Goal: Browse casually

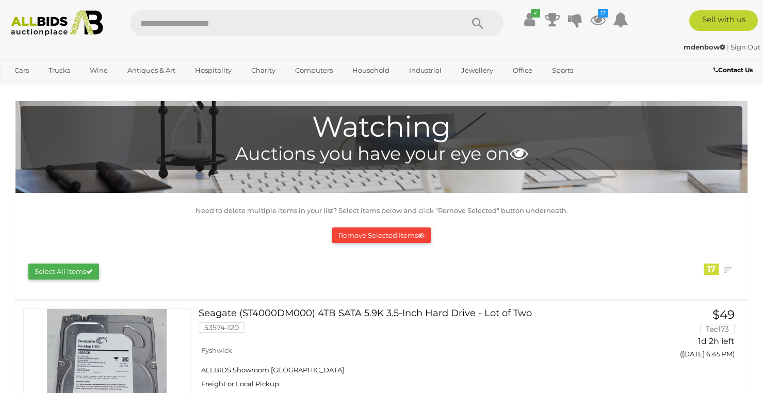
click at [61, 26] on img at bounding box center [57, 23] width 103 height 26
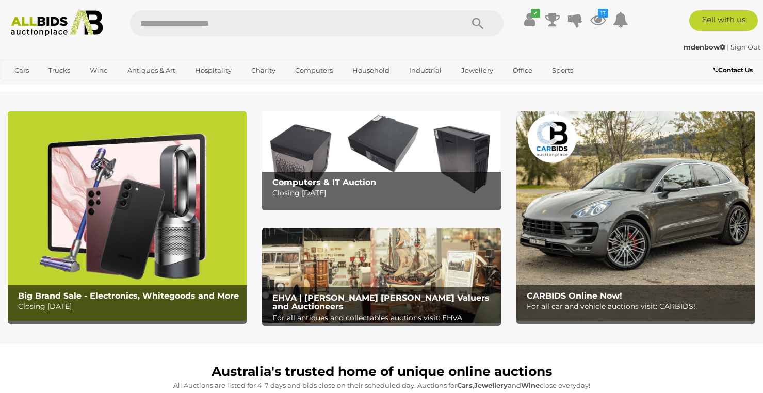
drag, startPoint x: 691, startPoint y: 322, endPoint x: 571, endPoint y: 332, distance: 120.6
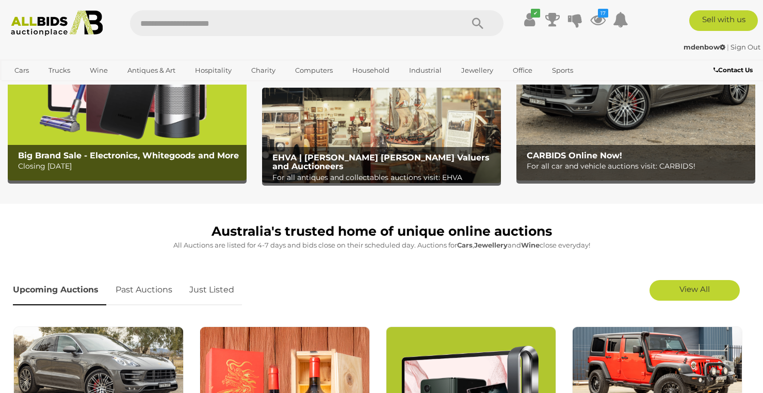
scroll to position [155, 0]
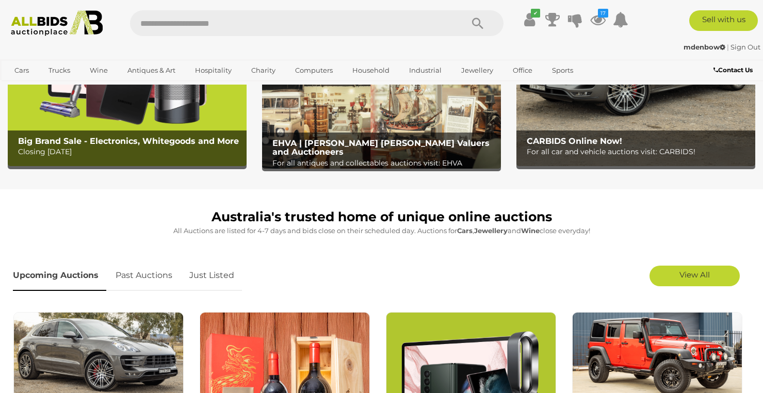
click at [203, 271] on link "Just Listed" at bounding box center [212, 276] width 60 height 30
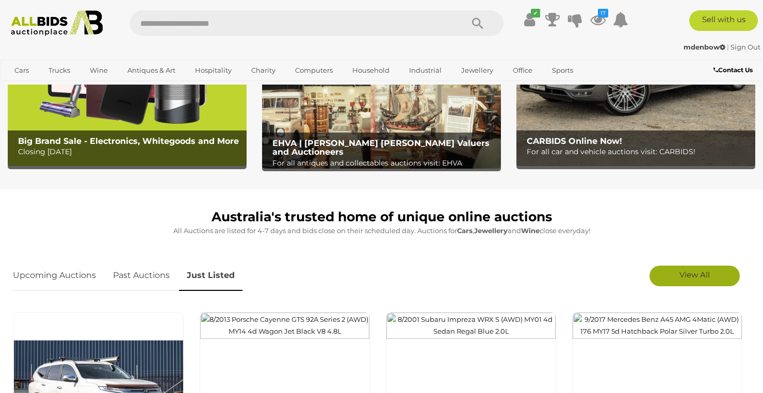
click at [685, 276] on span "View All" at bounding box center [694, 275] width 30 height 10
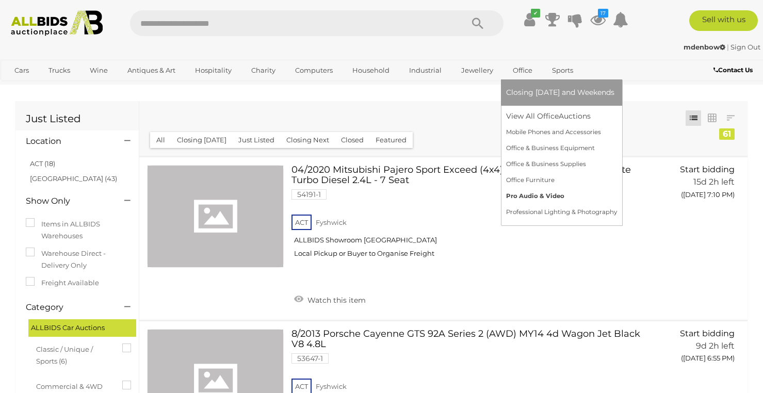
click at [539, 193] on link "Pro Audio & Video" at bounding box center [561, 196] width 111 height 16
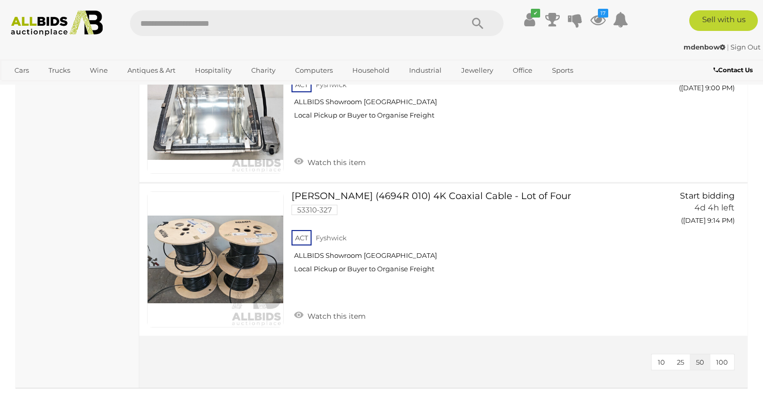
scroll to position [7515, 0]
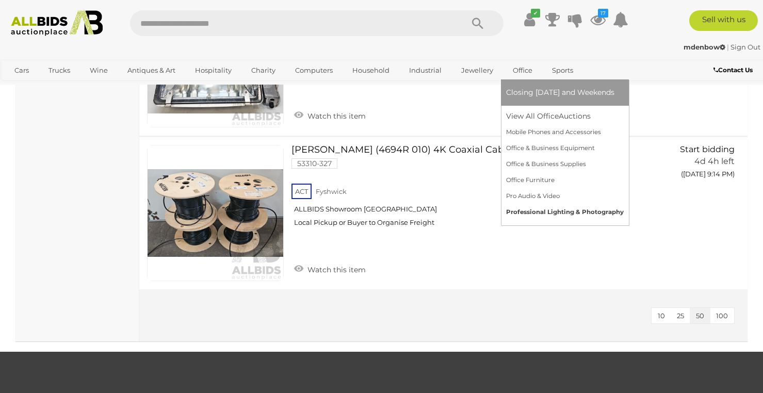
click at [528, 210] on link "Professional Lighting & Photography" at bounding box center [565, 212] width 118 height 16
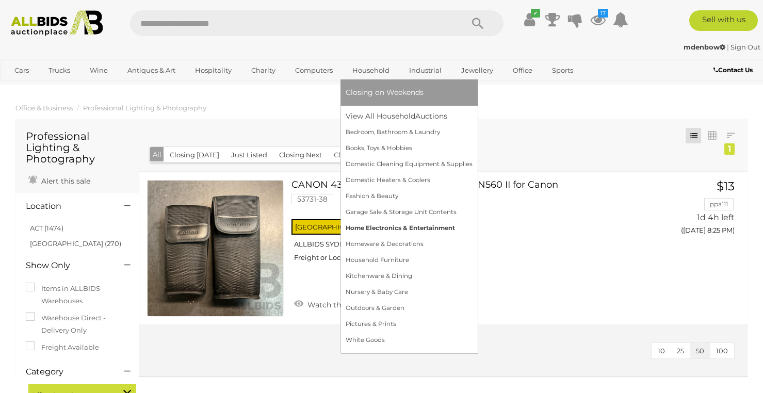
click at [386, 226] on link "Home Electronics & Entertainment" at bounding box center [409, 228] width 127 height 16
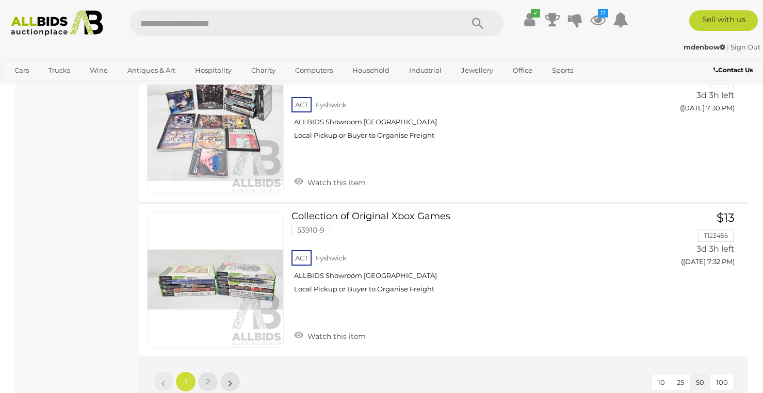
scroll to position [7553, 0]
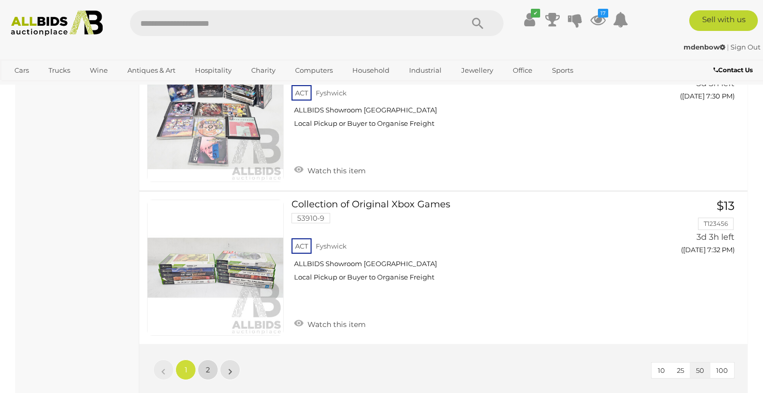
click at [206, 365] on span "2" at bounding box center [208, 369] width 4 height 9
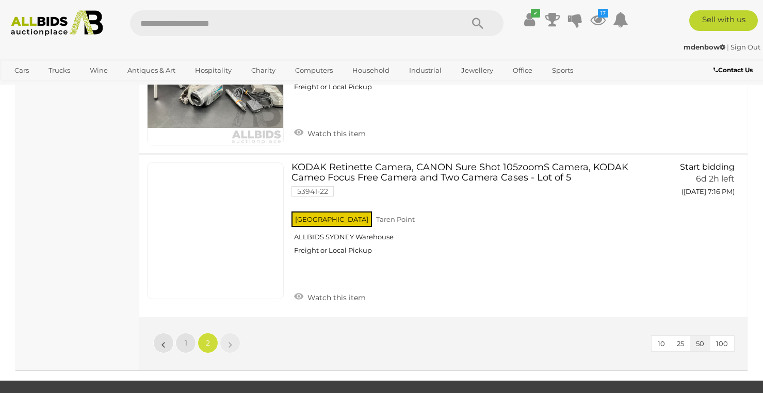
scroll to position [3097, 0]
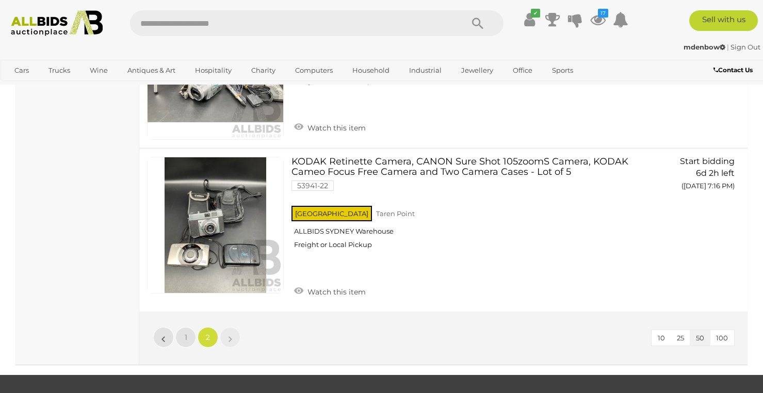
click at [67, 27] on img at bounding box center [57, 23] width 103 height 26
